Goal: Find specific page/section: Find specific page/section

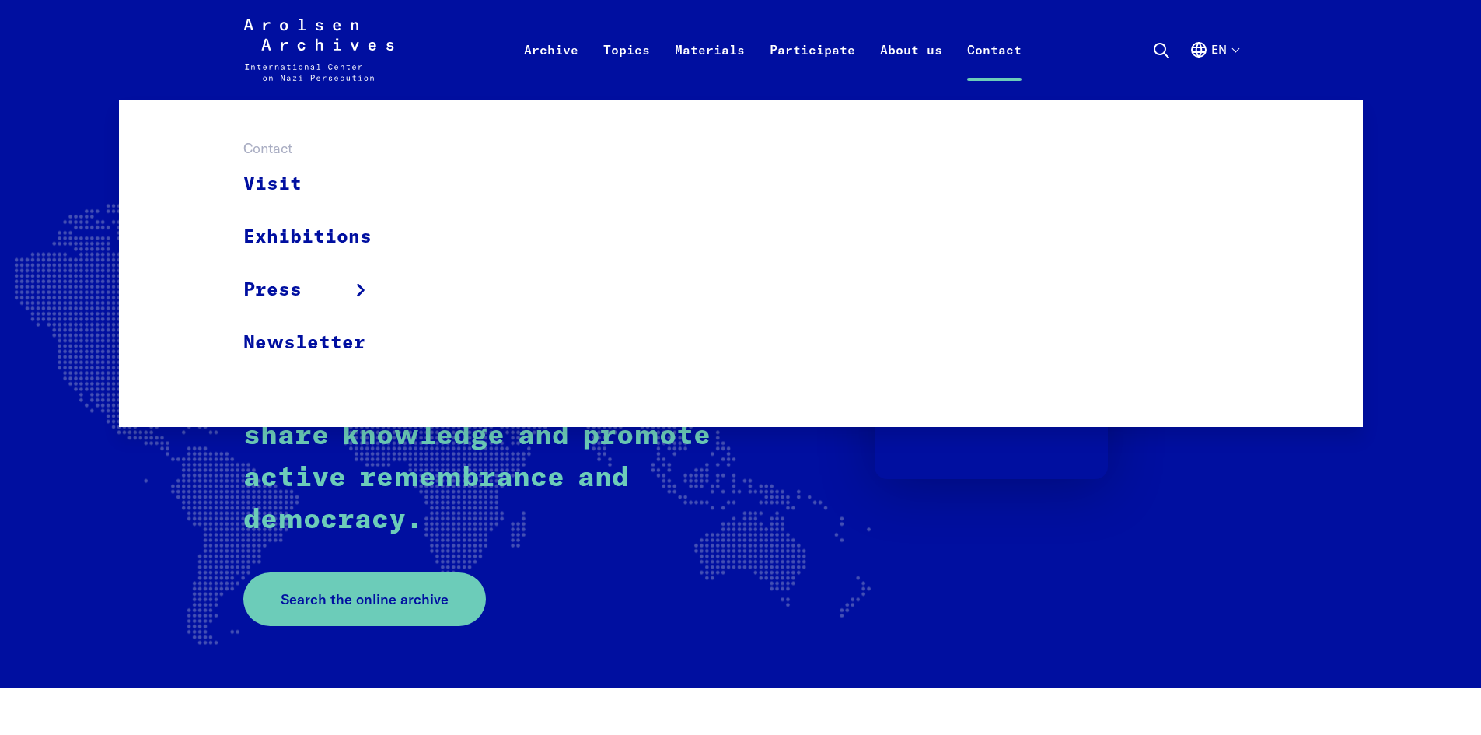
click at [998, 54] on link "Contact" at bounding box center [993, 68] width 79 height 62
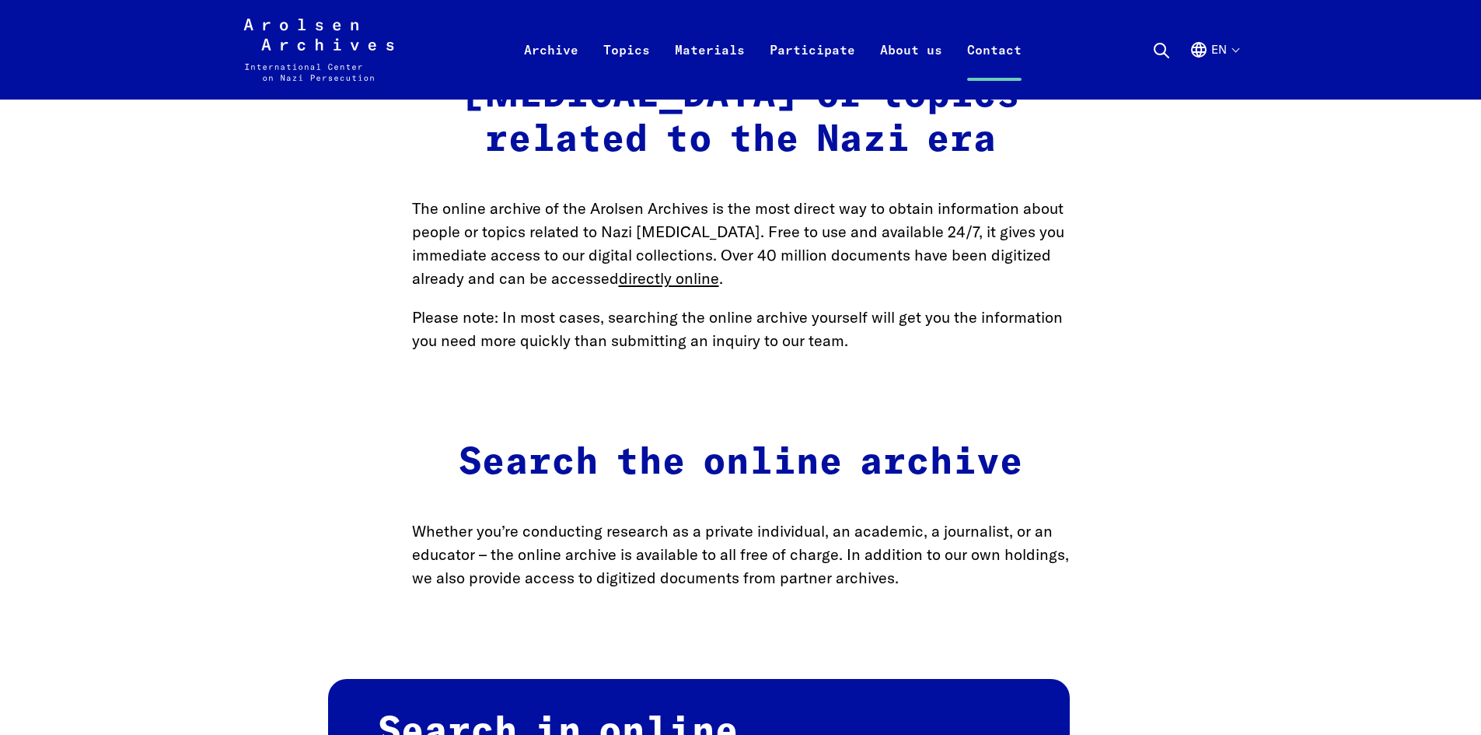
scroll to position [777, 0]
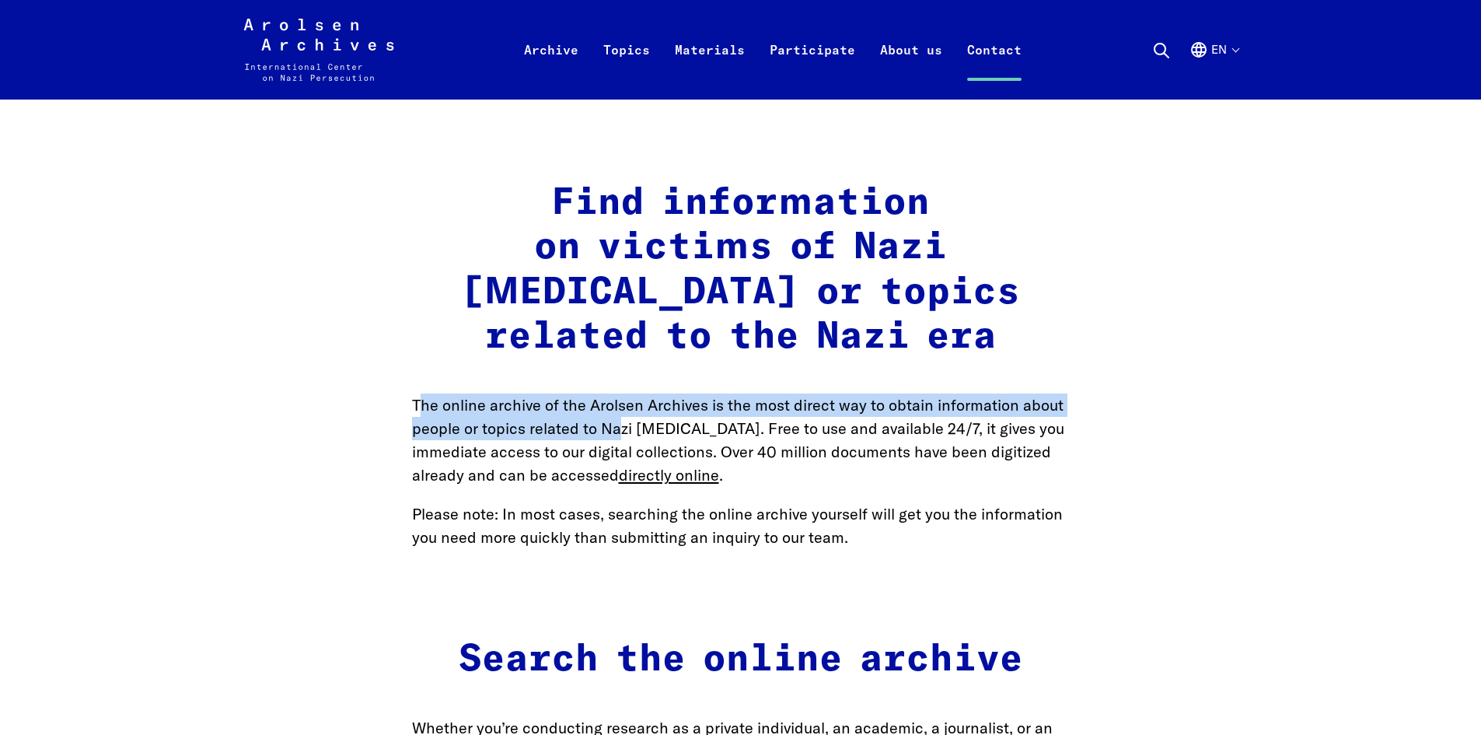
drag, startPoint x: 423, startPoint y: 360, endPoint x: 623, endPoint y: 382, distance: 201.0
click at [623, 393] on p "The online archive of the Arolsen Archives is the most direct way to obtain inf…" at bounding box center [741, 439] width 658 height 93
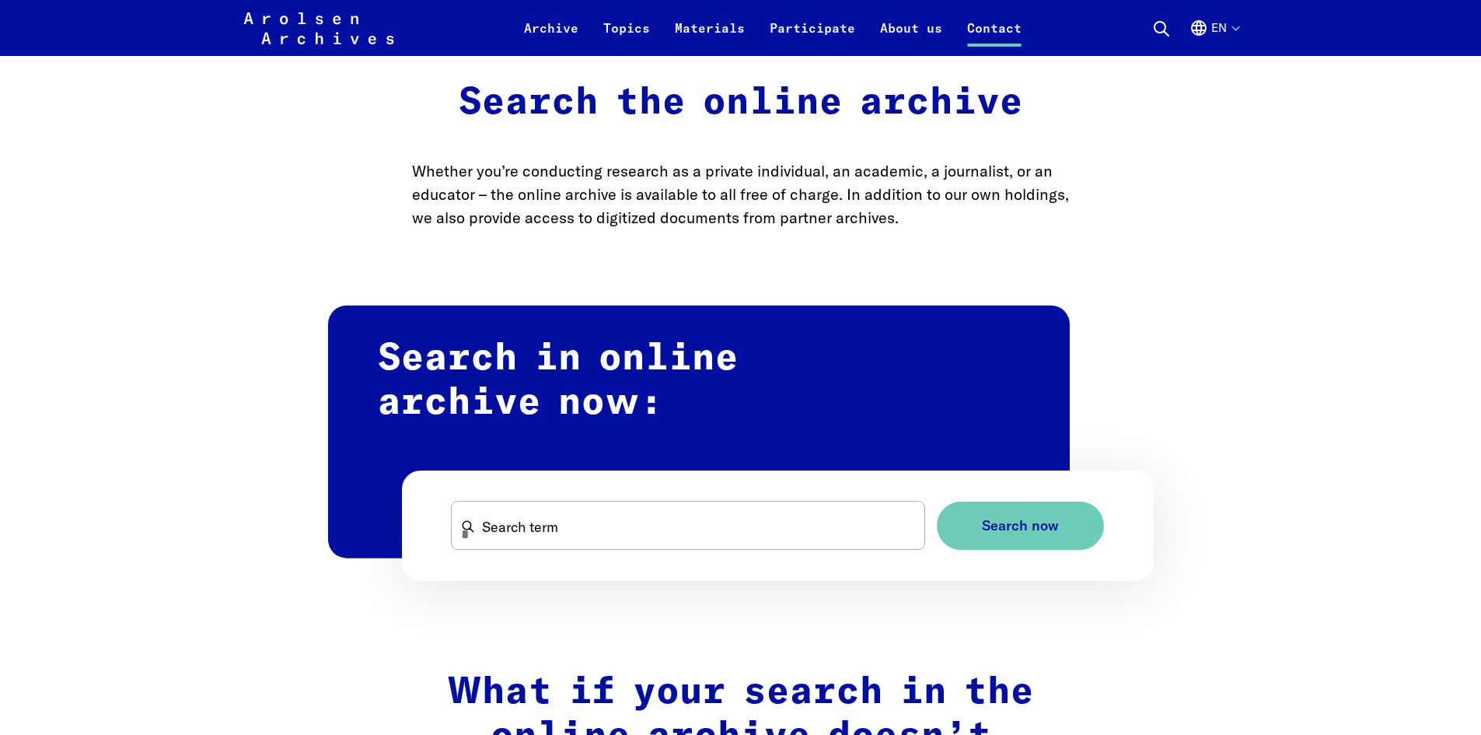
scroll to position [1321, 0]
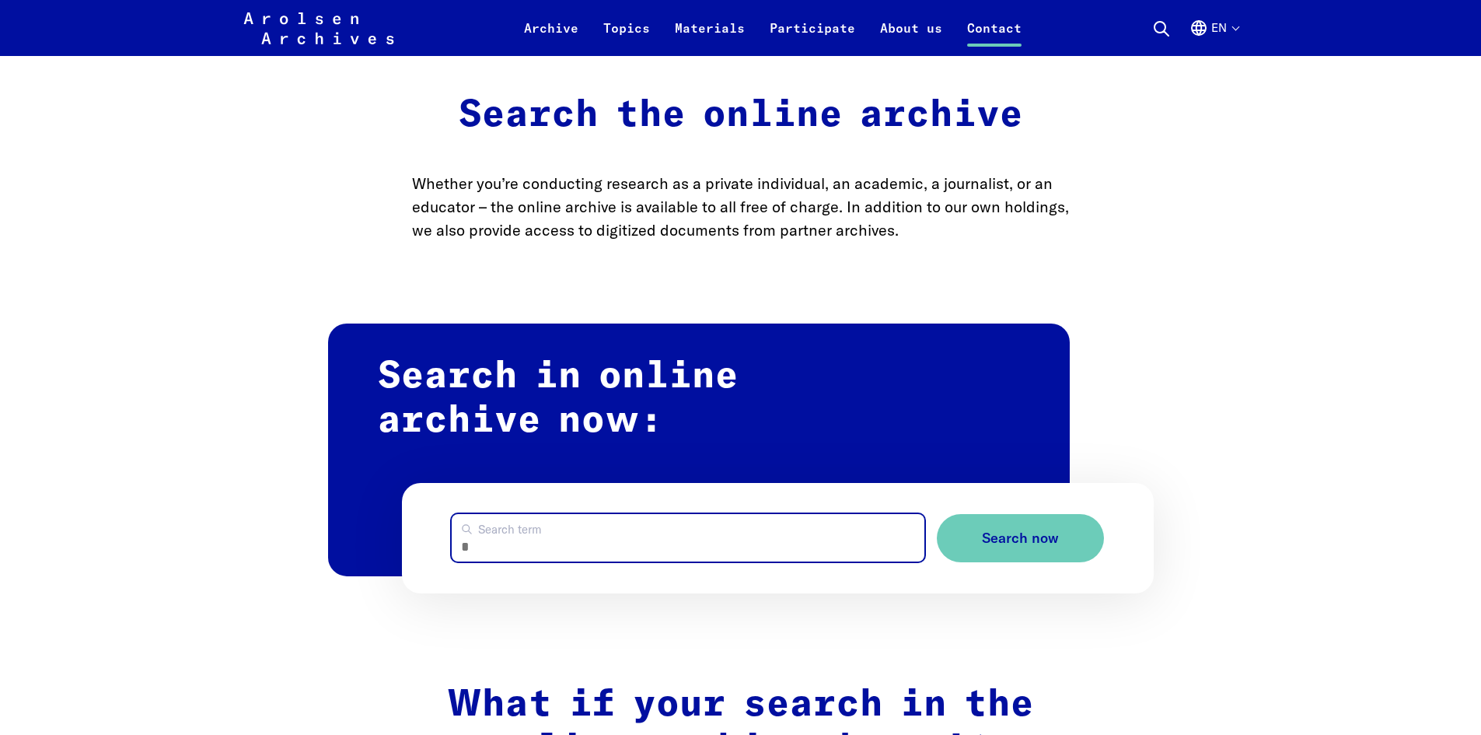
click at [518, 514] on input "Search term" at bounding box center [688, 537] width 473 height 47
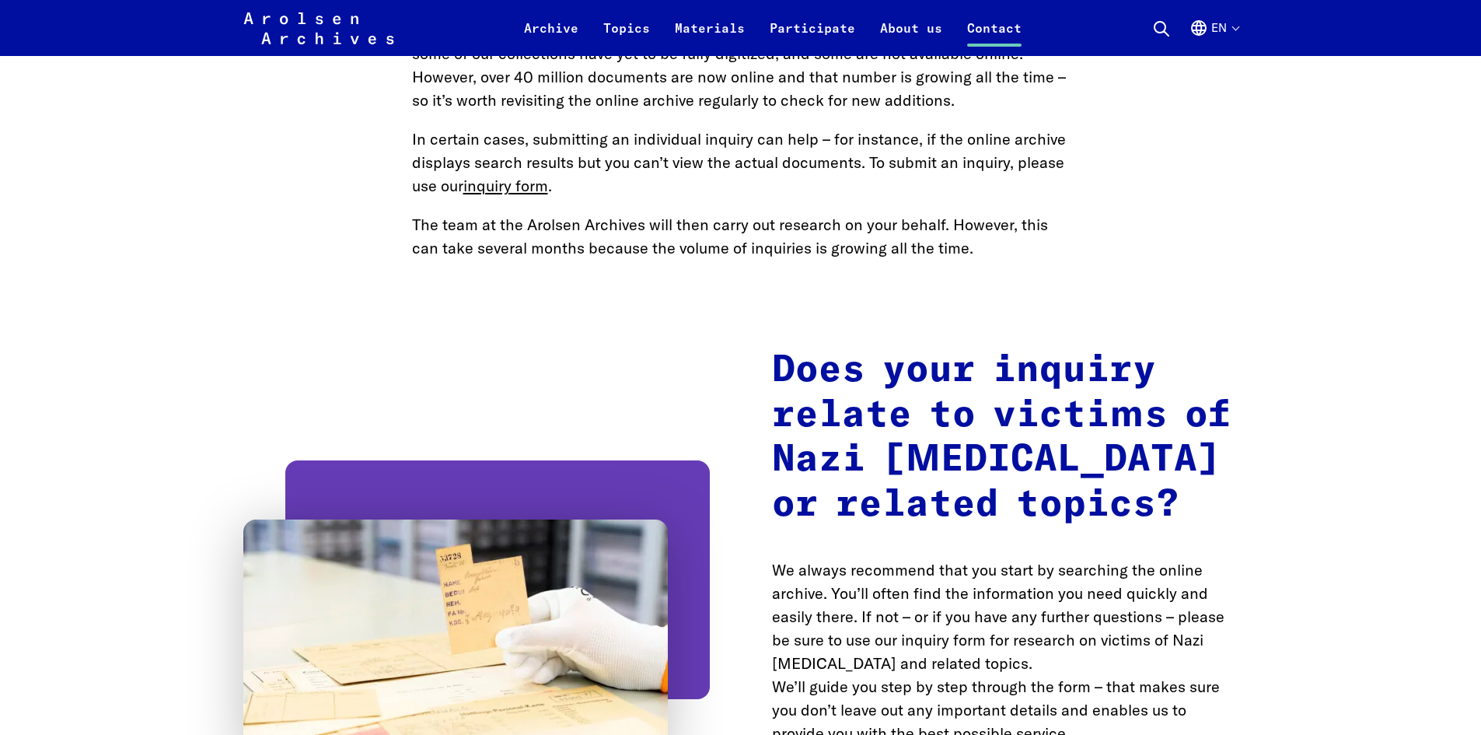
click at [225, 431] on main "Home Contact How to contact us Where can I find the information I need? How can…" at bounding box center [740, 417] width 1443 height 4989
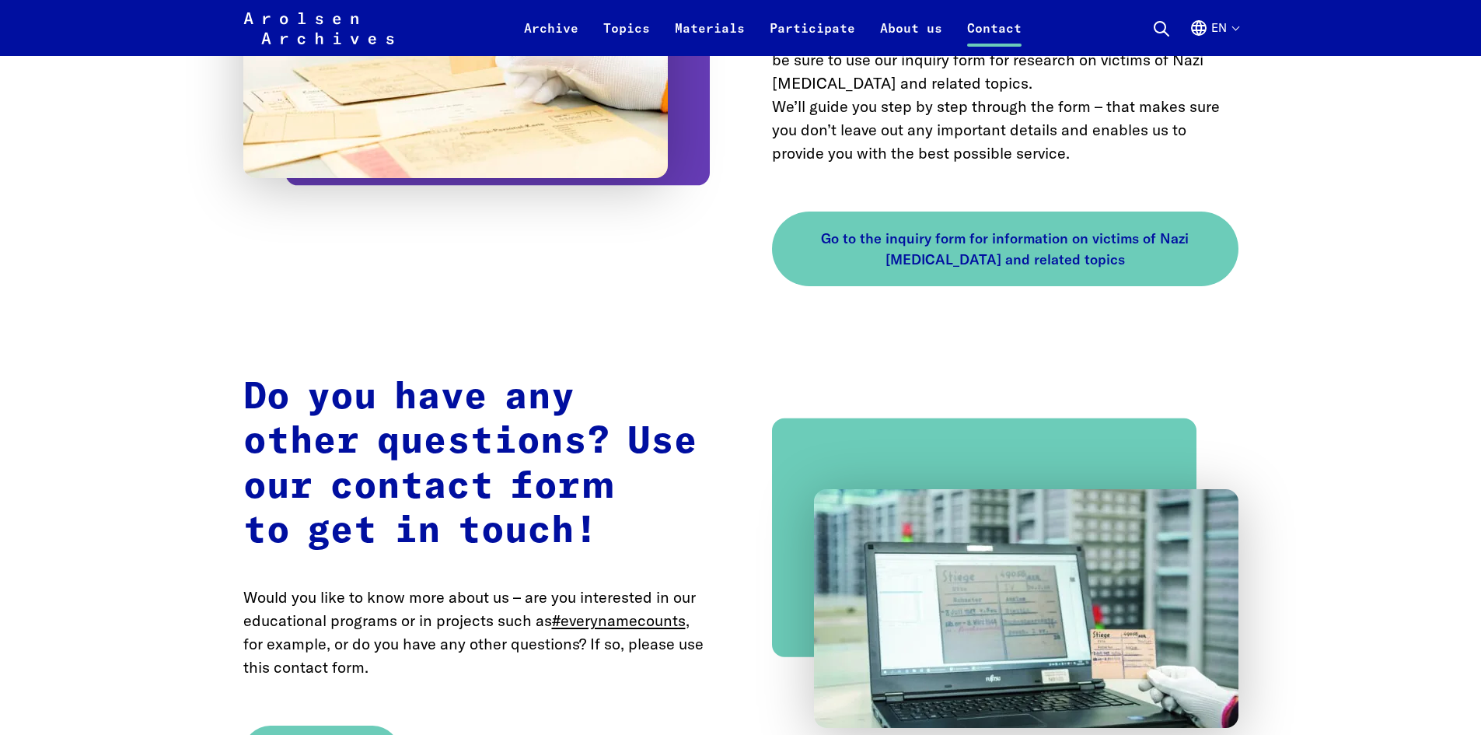
scroll to position [2876, 0]
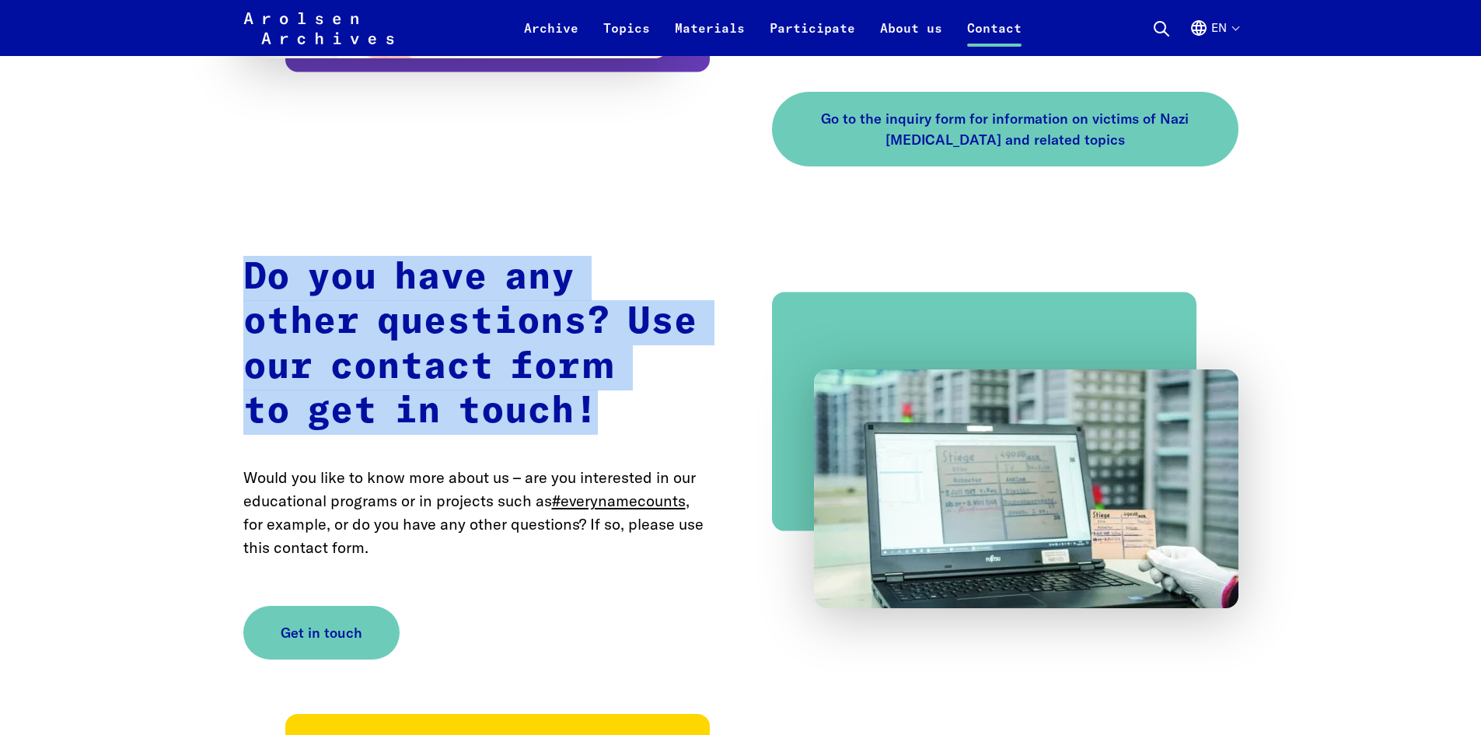
drag, startPoint x: 254, startPoint y: 233, endPoint x: 605, endPoint y: 370, distance: 377.0
click at [611, 371] on h2 "Do you have any other questions? Use our contact form to get in touch!" at bounding box center [476, 345] width 466 height 179
click at [605, 370] on h2 "Do you have any other questions? Use our contact form to get in touch!" at bounding box center [476, 345] width 466 height 179
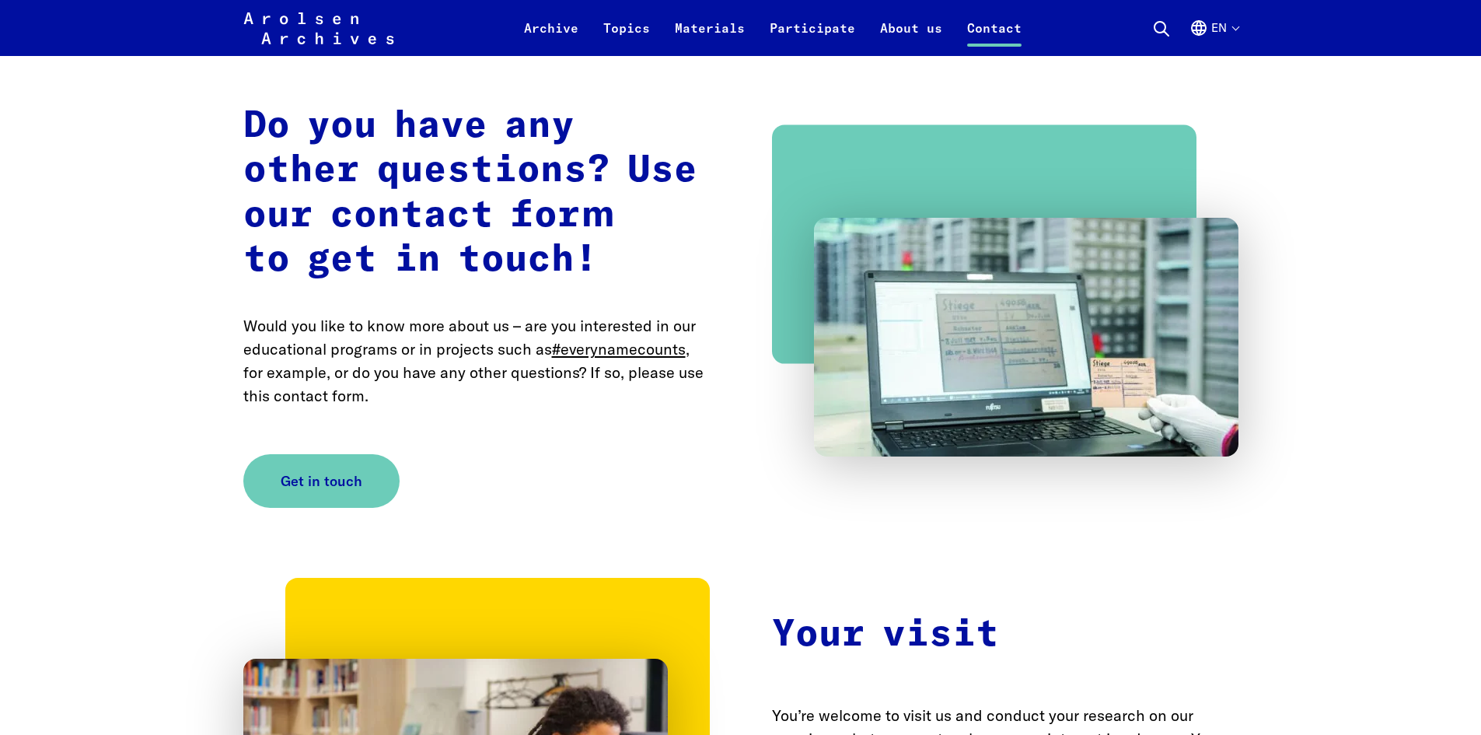
scroll to position [3031, 0]
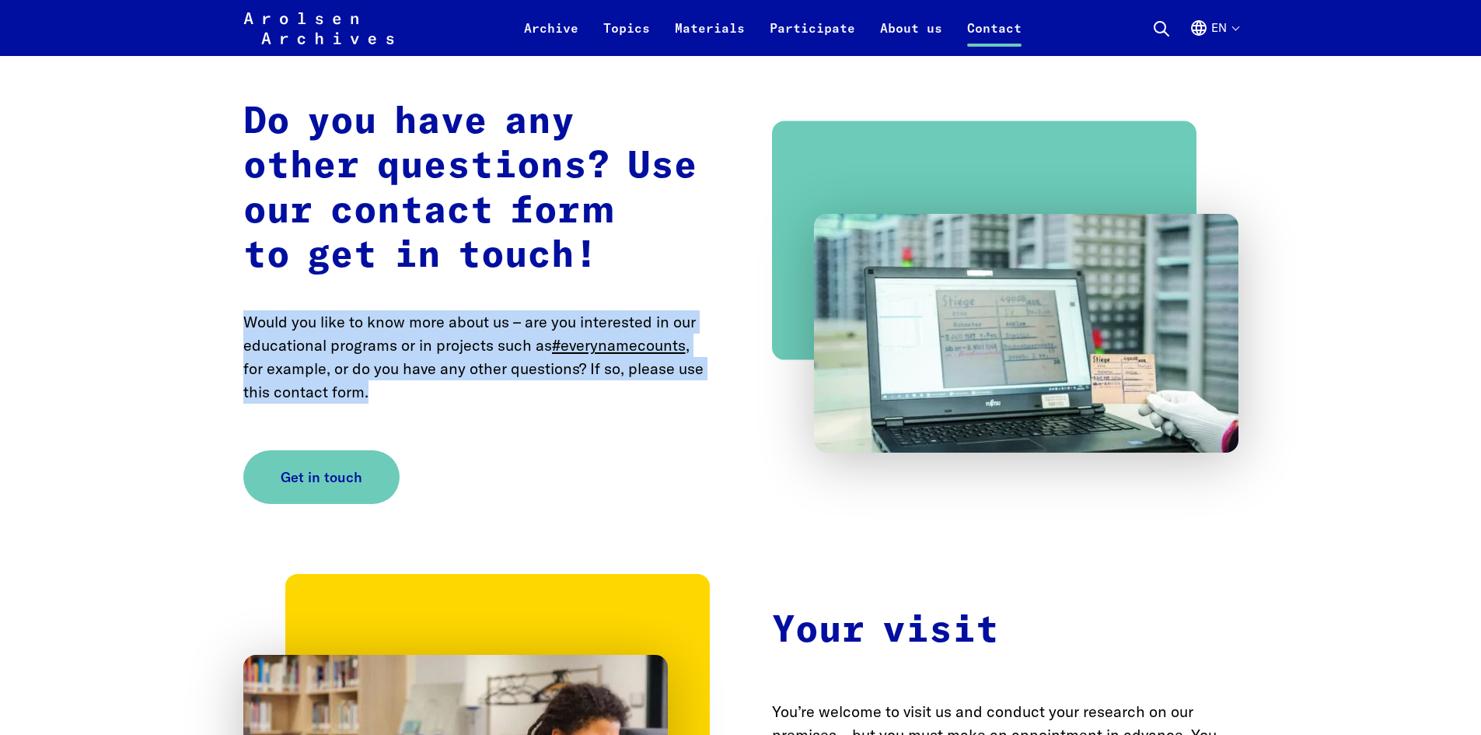
drag, startPoint x: 233, startPoint y: 277, endPoint x: 451, endPoint y: 374, distance: 238.0
click at [451, 374] on div "Do you have any other questions? Use our contact form to get in touch! Would yo…" at bounding box center [740, 301] width 995 height 403
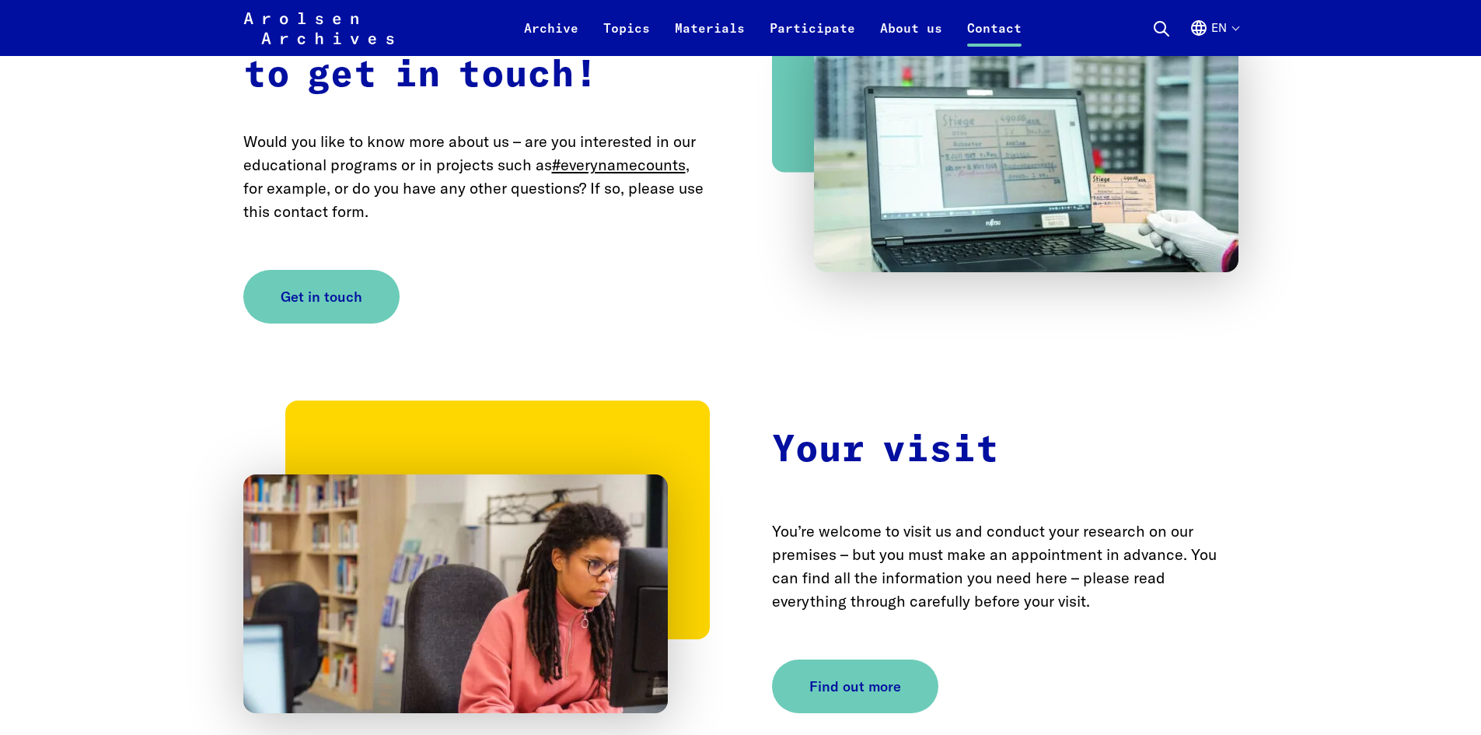
scroll to position [3342, 0]
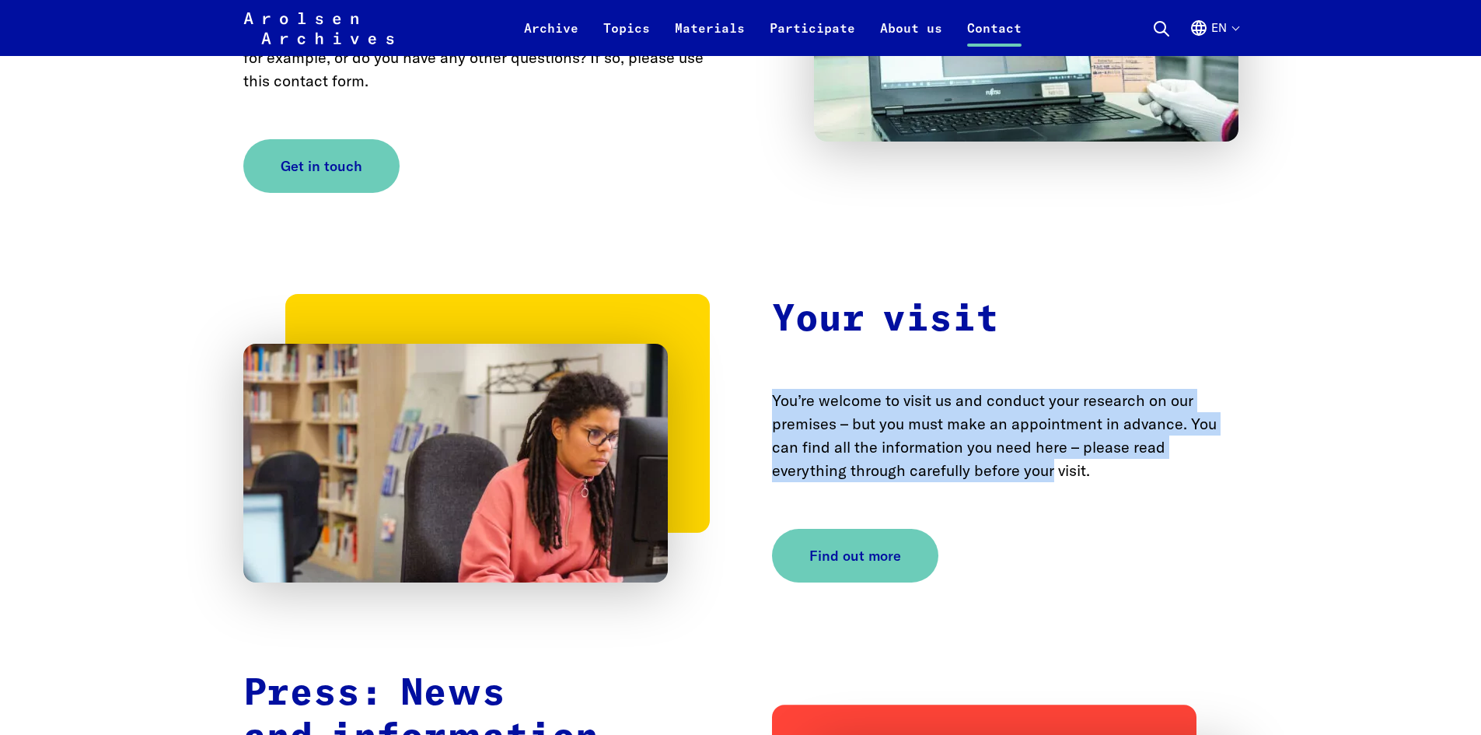
drag, startPoint x: 766, startPoint y: 366, endPoint x: 1052, endPoint y: 434, distance: 294.1
click at [1052, 434] on div "Your visit You’re welcome to visit us and conduct your research on our premises…" at bounding box center [740, 431] width 995 height 301
click at [1052, 434] on p "You’re welcome to visit us and conduct your research on our premises – but you …" at bounding box center [1005, 435] width 466 height 93
drag, startPoint x: 997, startPoint y: 361, endPoint x: 1150, endPoint y: 453, distance: 178.5
click at [1151, 453] on div "Your visit You’re welcome to visit us and conduct your research on our premises…" at bounding box center [740, 431] width 995 height 301
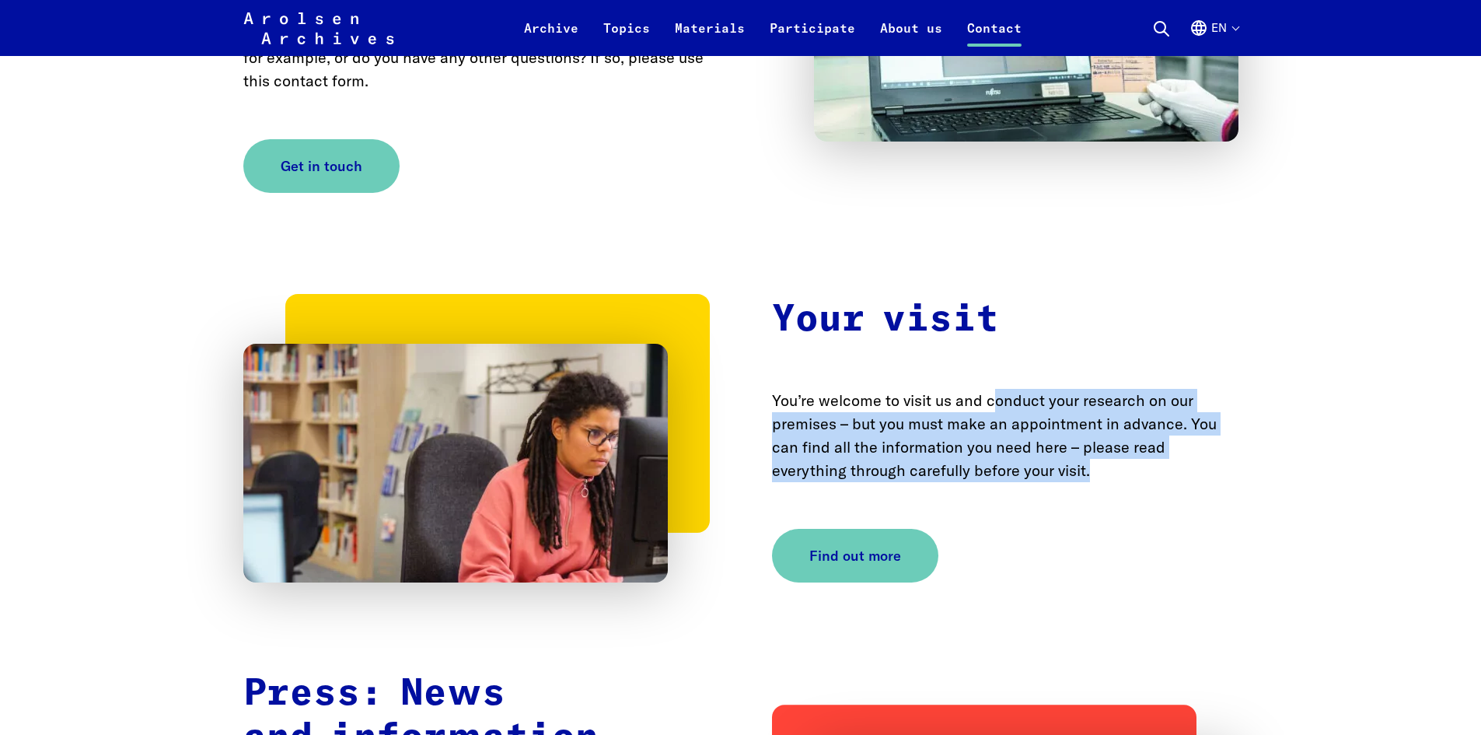
click at [1150, 453] on div "Your visit You’re welcome to visit us and conduct your research on our premises…" at bounding box center [740, 431] width 995 height 301
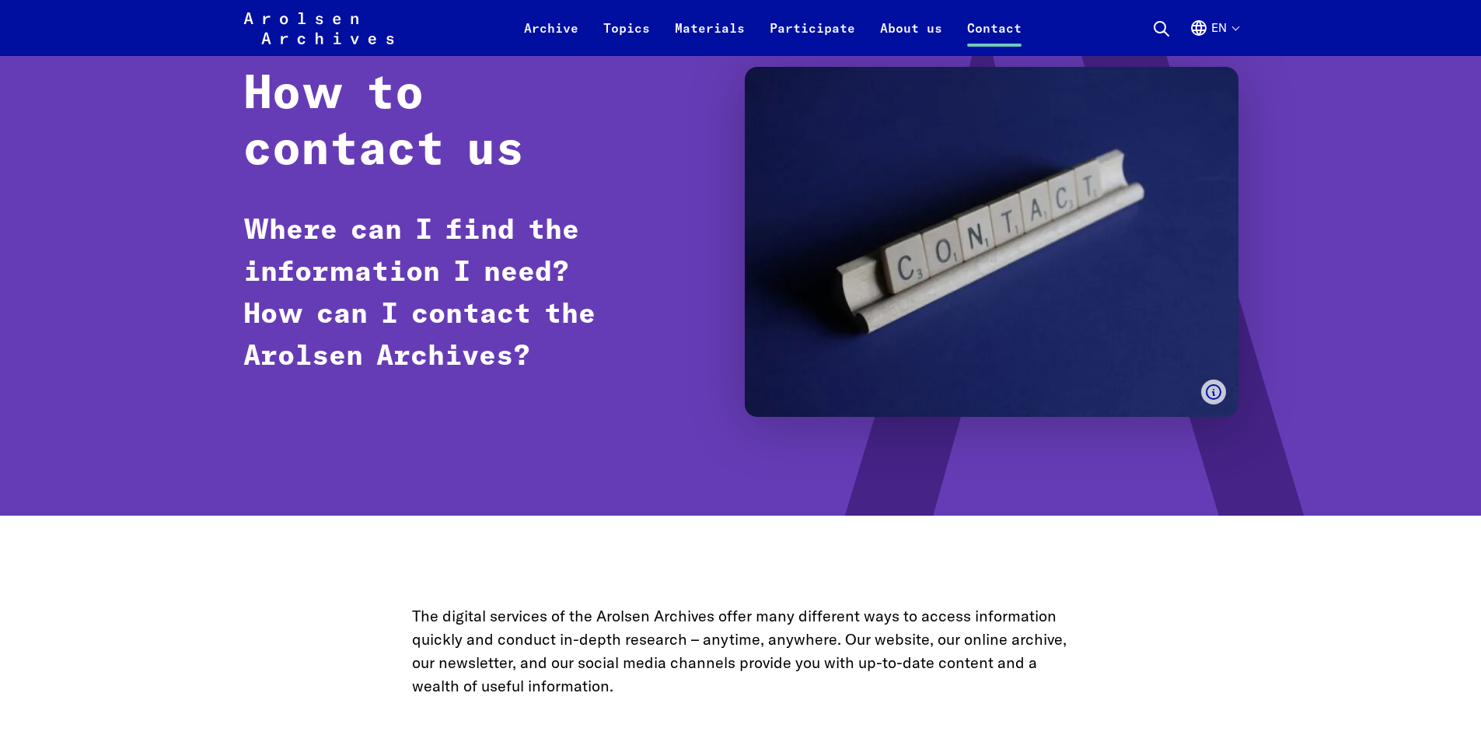
scroll to position [0, 0]
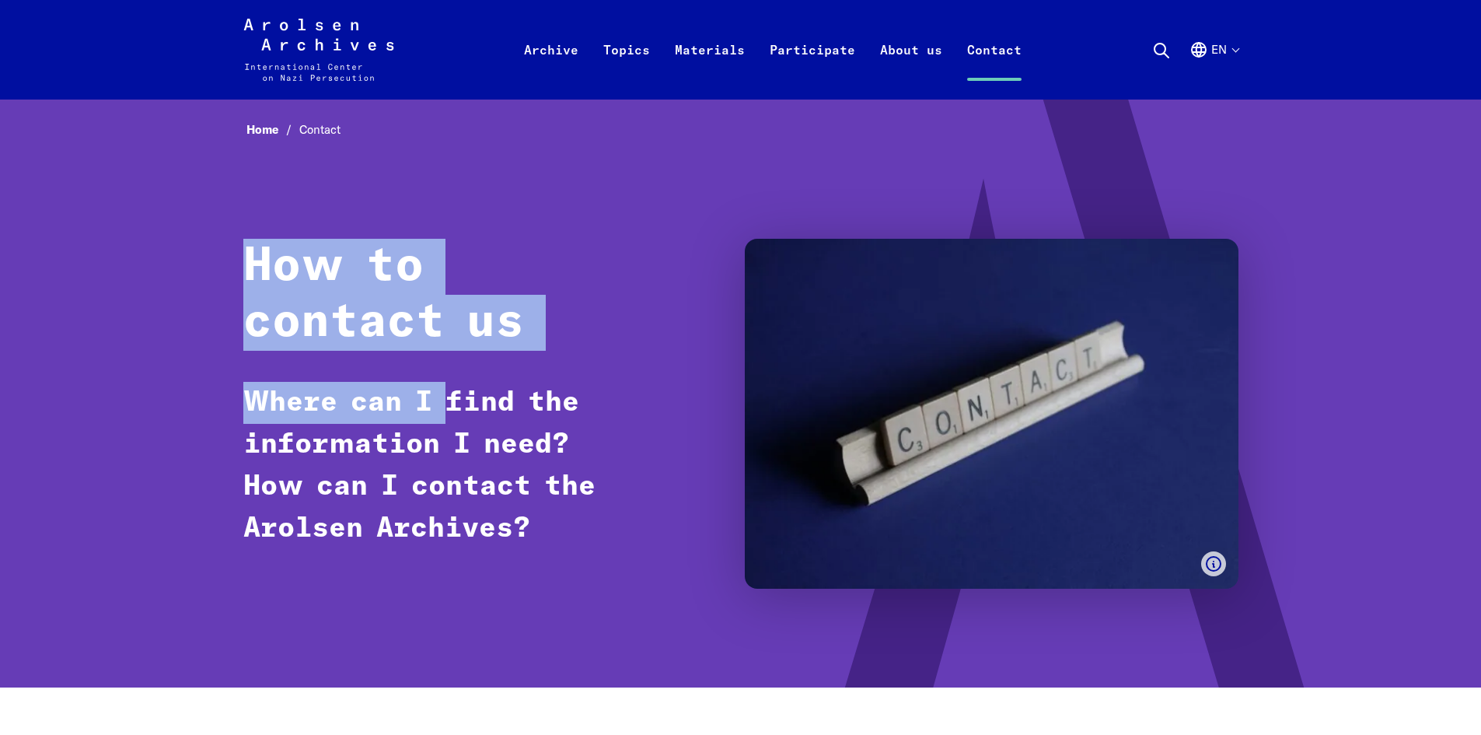
drag, startPoint x: 243, startPoint y: 259, endPoint x: 453, endPoint y: 414, distance: 260.7
click at [453, 414] on div "How to contact us Where can I find the information I need? How can I contact th…" at bounding box center [740, 414] width 995 height 350
click at [447, 412] on p "Where can I find the information I need? How can I contact the Arolsen Archives?" at bounding box center [478, 466] width 470 height 168
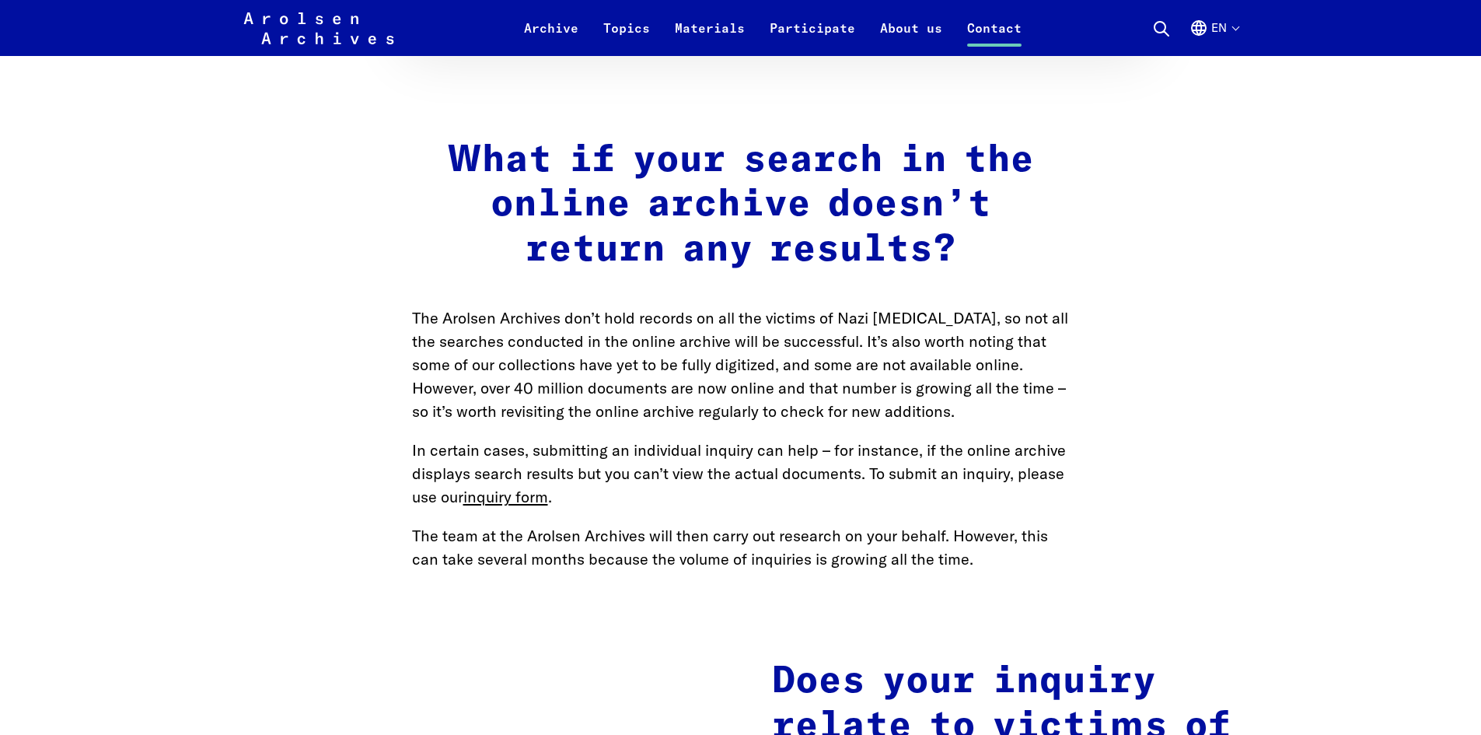
scroll to position [1788, 0]
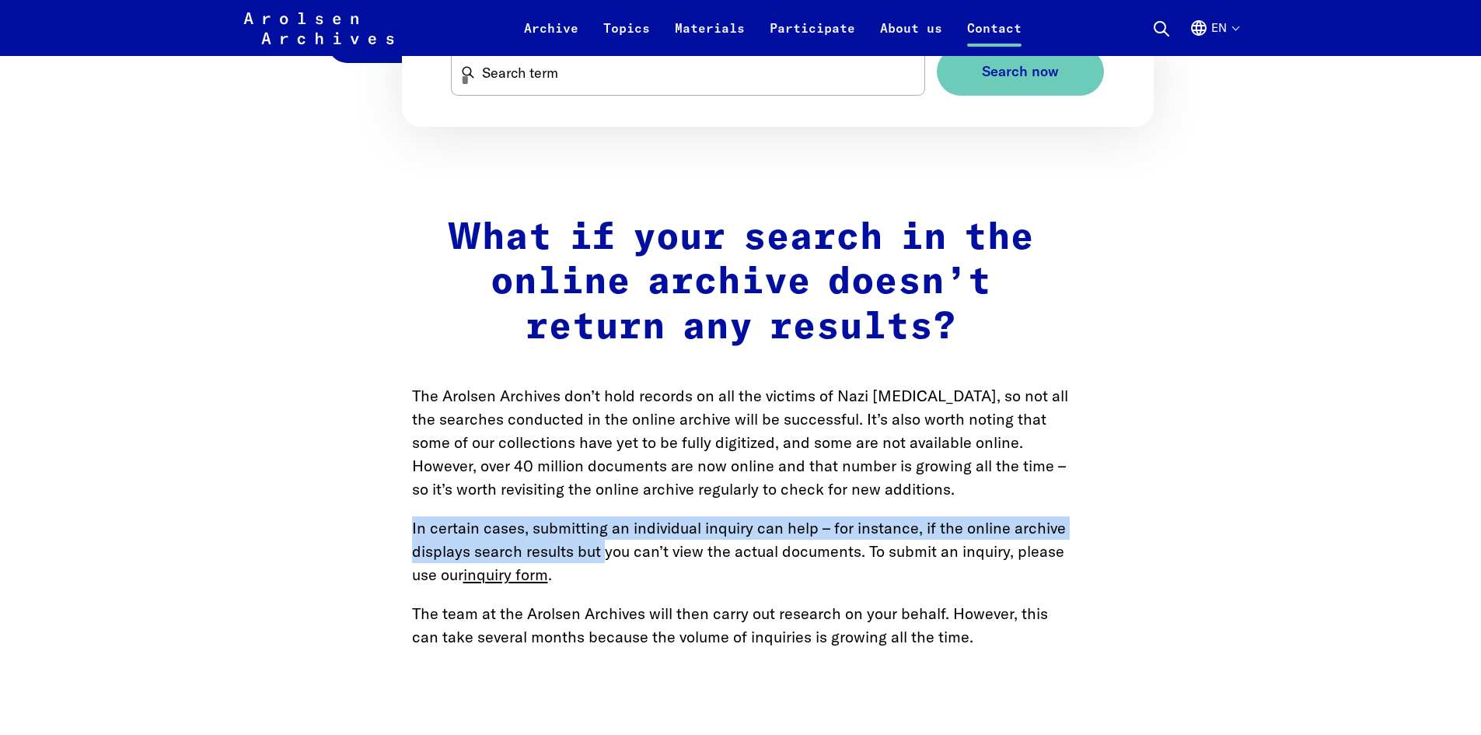
drag, startPoint x: 432, startPoint y: 490, endPoint x: 603, endPoint y: 503, distance: 171.4
click at [605, 516] on p "In certain cases, submitting an individual inquiry can help – for instance, if …" at bounding box center [741, 551] width 658 height 70
click at [482, 564] on link "inquiry form" at bounding box center [505, 573] width 85 height 19
